Goal: Information Seeking & Learning: Learn about a topic

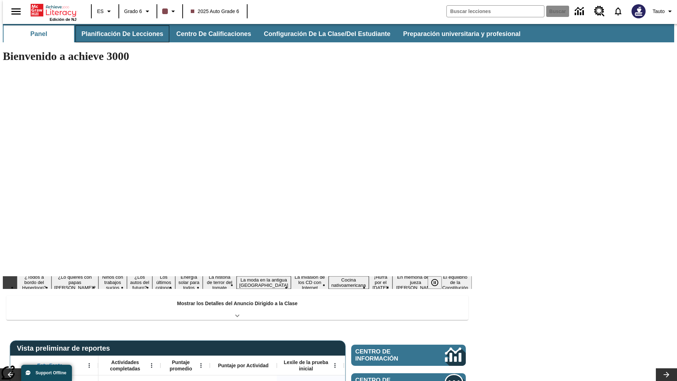
click at [118, 34] on button "Planificación de lecciones" at bounding box center [122, 33] width 94 height 17
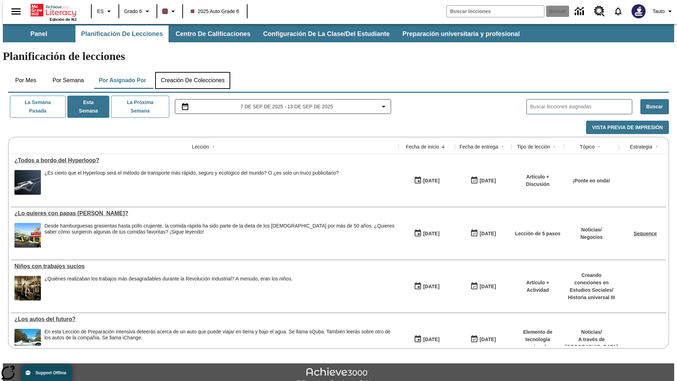
click at [193, 72] on button "Creación de colecciones" at bounding box center [192, 80] width 75 height 17
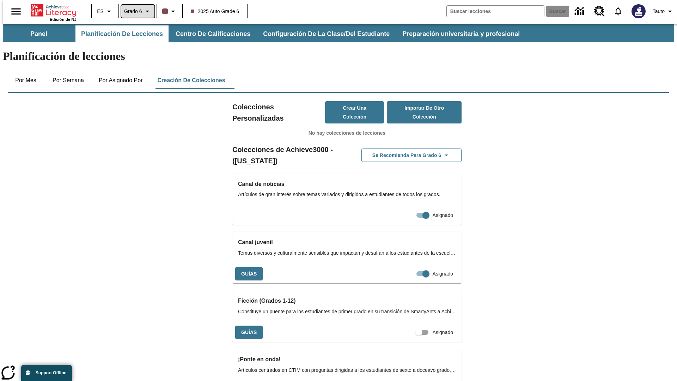
click at [135, 11] on span "Grado 6" at bounding box center [133, 11] width 18 height 7
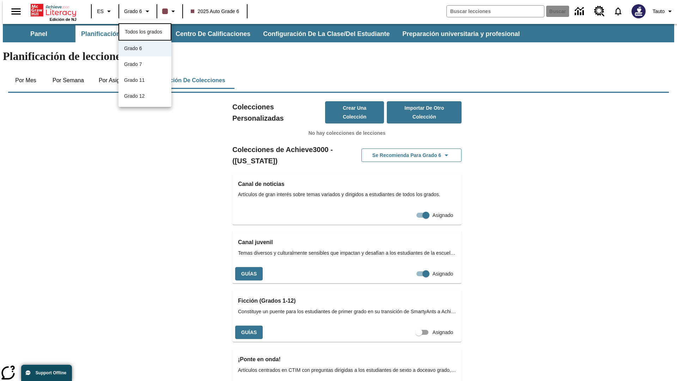
click at [145, 31] on span "Todos los grados" at bounding box center [143, 32] width 37 height 6
